Goal: Transaction & Acquisition: Book appointment/travel/reservation

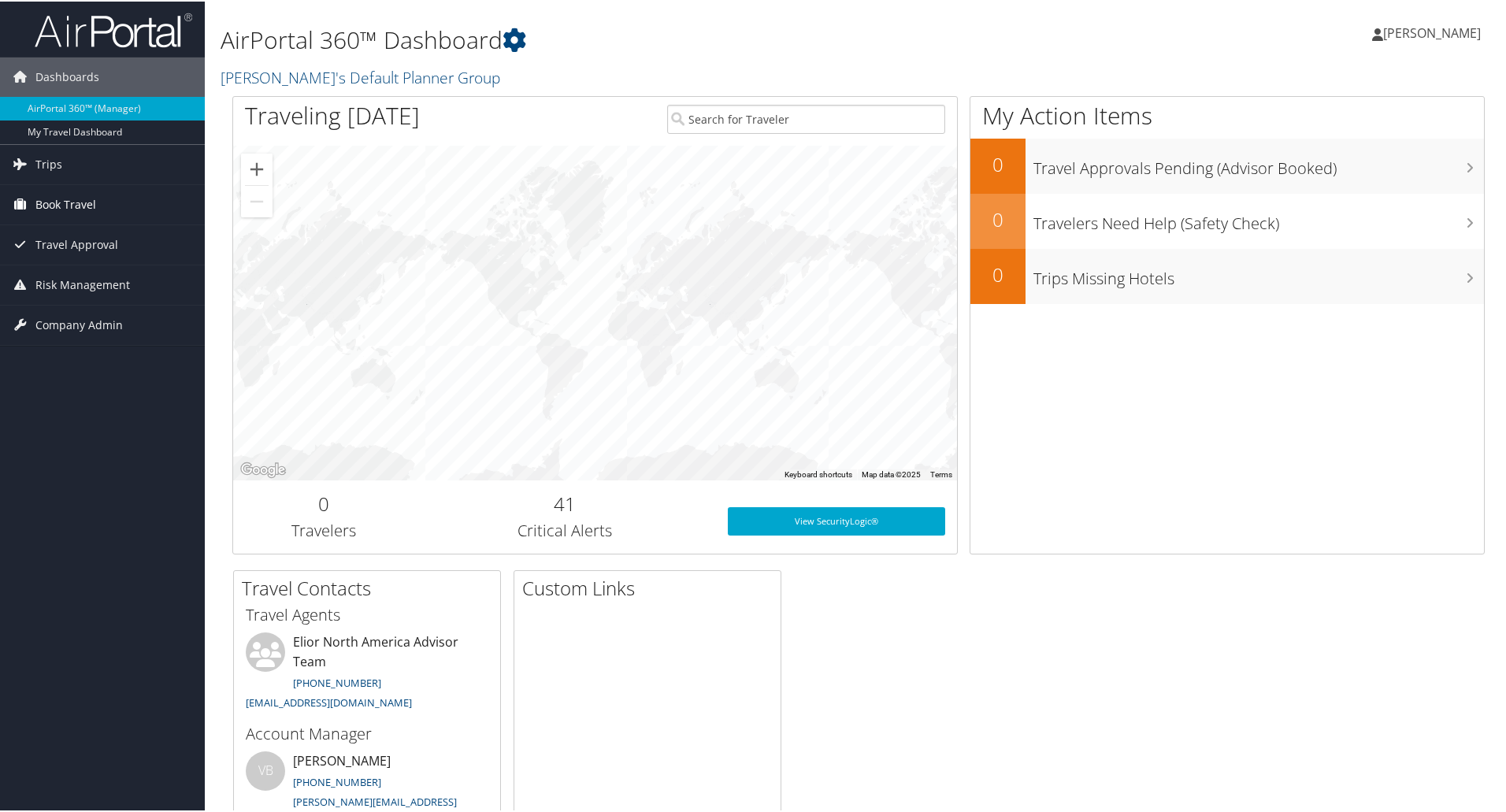
click at [57, 202] on span "Book Travel" at bounding box center [65, 203] width 61 height 39
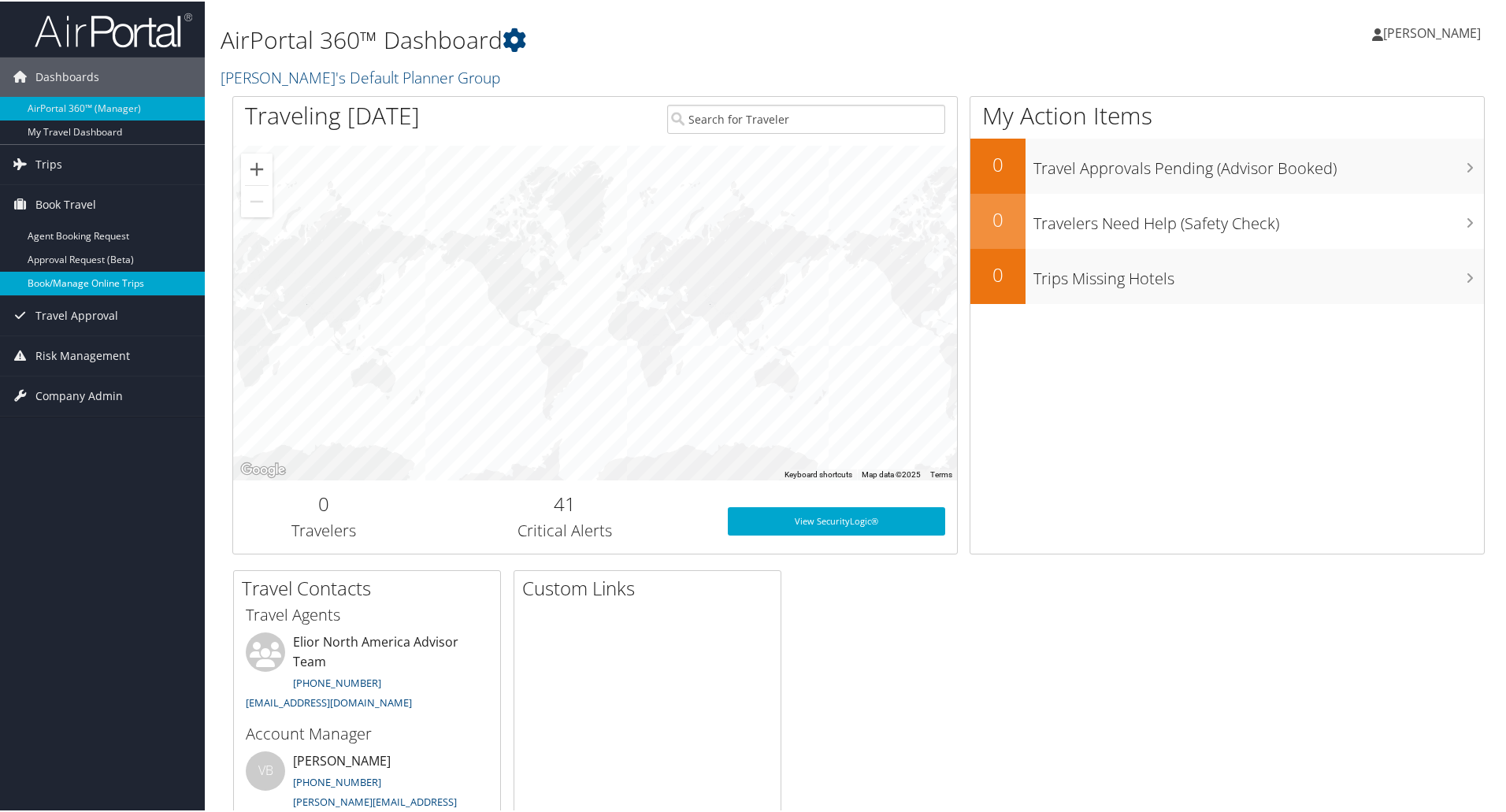
click at [98, 284] on link "Book/Manage Online Trips" at bounding box center [102, 282] width 205 height 24
